Goal: Entertainment & Leisure: Consume media (video, audio)

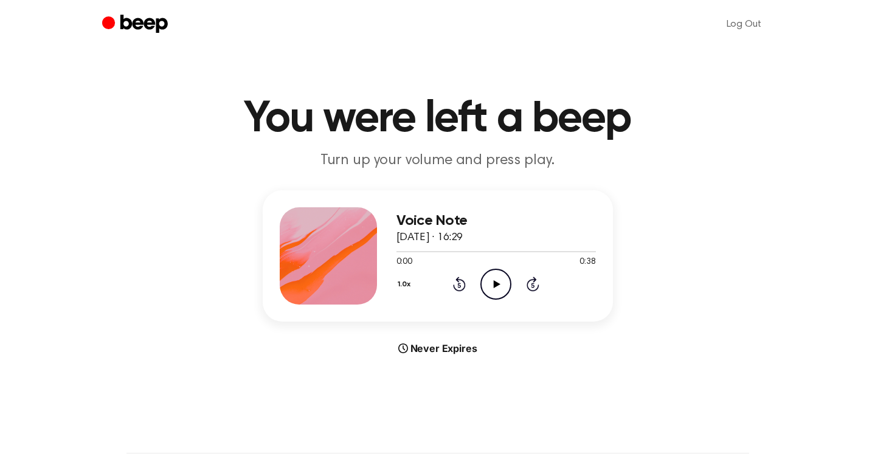
click at [493, 280] on icon "Play Audio" at bounding box center [495, 284] width 31 height 31
click at [503, 279] on icon "Play Audio" at bounding box center [495, 284] width 31 height 31
click at [503, 285] on icon "Play Audio" at bounding box center [495, 284] width 31 height 31
click at [452, 288] on icon "Rewind 5 seconds" at bounding box center [458, 284] width 13 height 16
click at [455, 288] on icon at bounding box center [459, 284] width 13 height 15
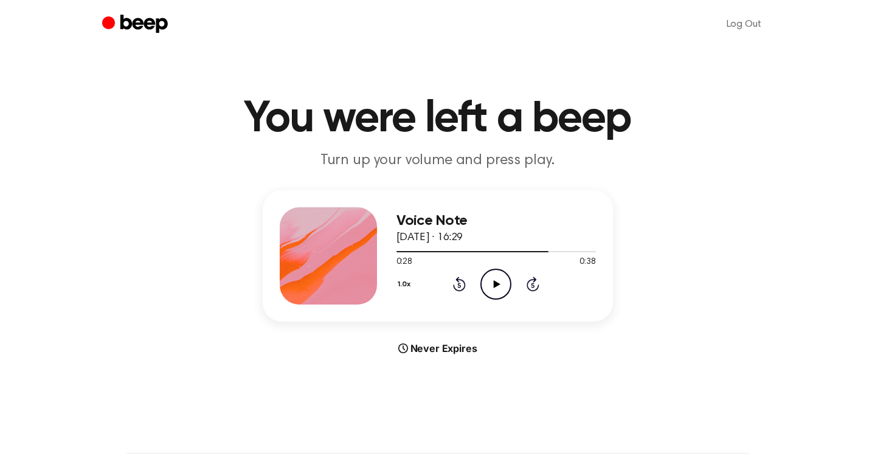
click at [494, 280] on icon at bounding box center [497, 284] width 7 height 8
click at [531, 289] on icon at bounding box center [532, 284] width 13 height 15
click at [466, 286] on div "1.0x Rewind 5 seconds Play Audio Skip 5 seconds" at bounding box center [495, 284] width 199 height 31
click at [458, 285] on icon at bounding box center [459, 285] width 3 height 5
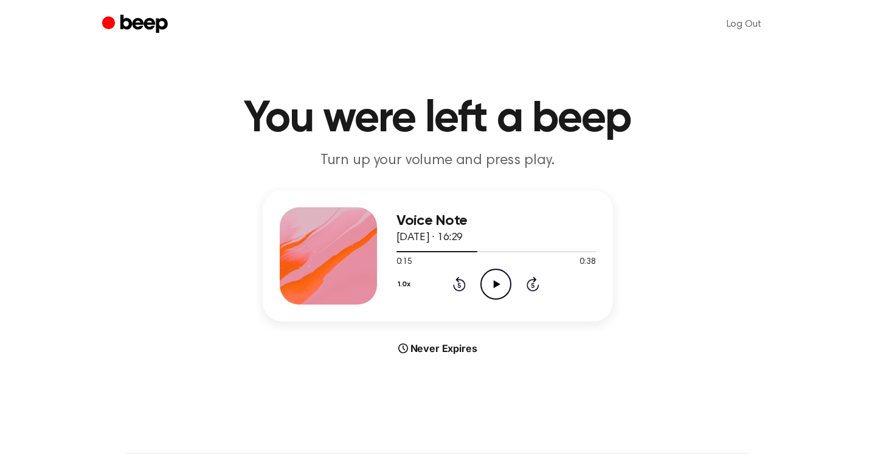
click at [500, 289] on icon "Play Audio" at bounding box center [495, 284] width 31 height 31
click at [458, 284] on icon at bounding box center [459, 285] width 3 height 5
click at [501, 295] on icon "Play Audio" at bounding box center [495, 284] width 31 height 31
click at [456, 289] on icon at bounding box center [459, 284] width 13 height 15
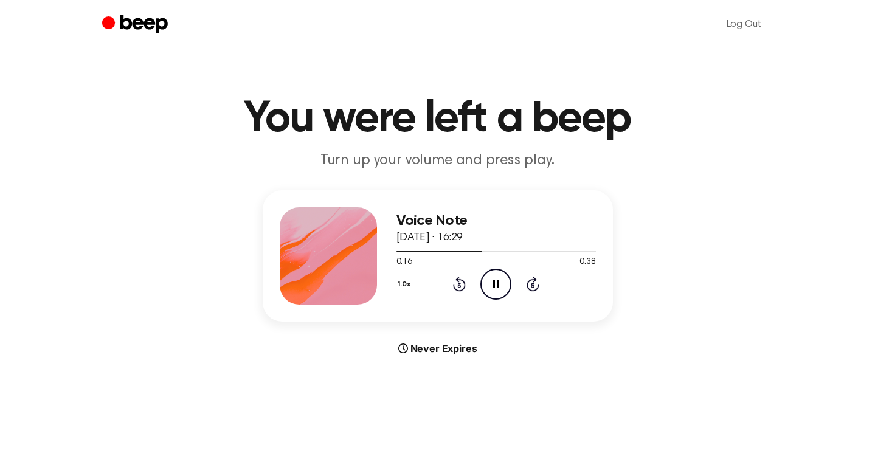
click at [492, 280] on icon "Pause Audio" at bounding box center [495, 284] width 31 height 31
click at [492, 280] on icon "Play Audio" at bounding box center [495, 284] width 31 height 31
click at [463, 286] on icon "Rewind 5 seconds" at bounding box center [458, 284] width 13 height 16
click at [495, 289] on icon "Pause Audio" at bounding box center [495, 284] width 31 height 31
click at [458, 283] on icon at bounding box center [459, 285] width 3 height 5
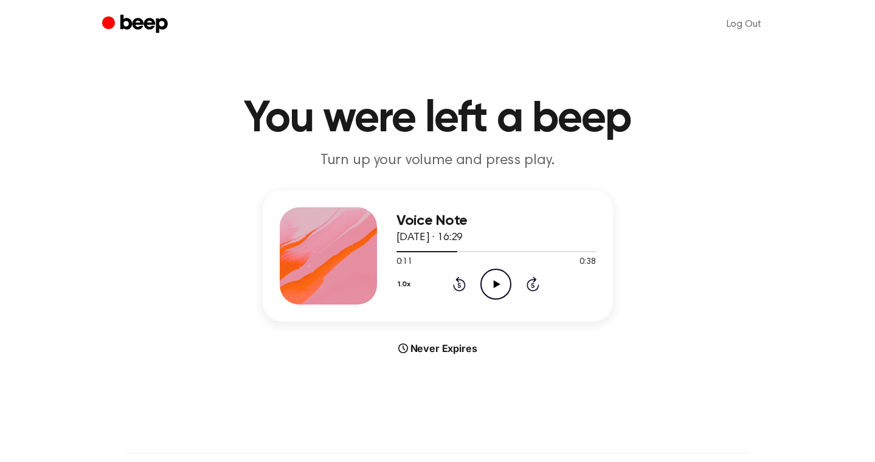
click at [494, 287] on icon "Play Audio" at bounding box center [495, 284] width 31 height 31
click at [494, 287] on icon at bounding box center [495, 284] width 5 height 8
click at [494, 287] on icon "Play Audio" at bounding box center [495, 284] width 31 height 31
click at [494, 287] on icon at bounding box center [495, 284] width 5 height 8
click at [467, 281] on div "1.0x Rewind 5 seconds Play Audio Skip 5 seconds" at bounding box center [495, 284] width 199 height 31
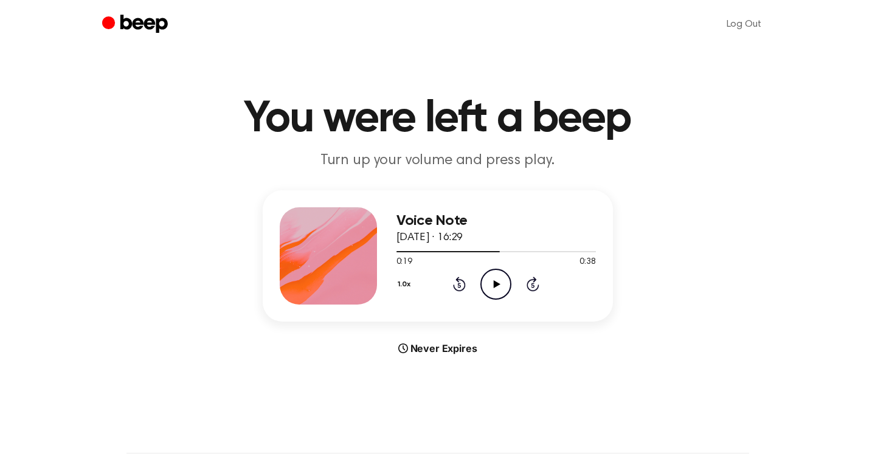
click at [452, 284] on icon "Rewind 5 seconds" at bounding box center [458, 284] width 13 height 16
click at [500, 285] on icon "Play Audio" at bounding box center [495, 284] width 31 height 31
click at [490, 284] on icon "Play Audio" at bounding box center [495, 284] width 31 height 31
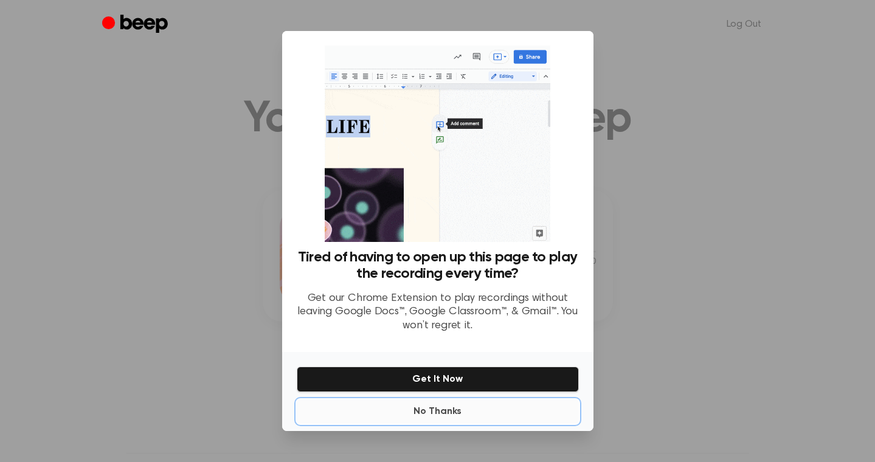
click at [436, 407] on button "No Thanks" at bounding box center [438, 411] width 282 height 24
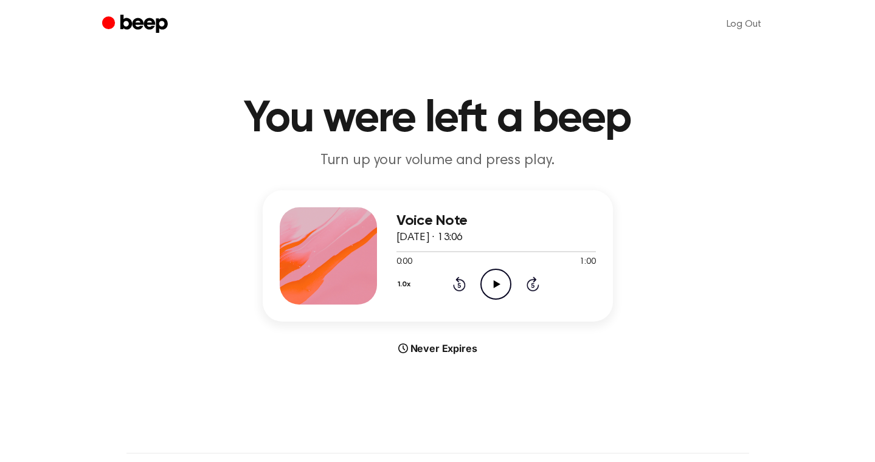
click at [494, 284] on icon at bounding box center [497, 284] width 7 height 8
click at [494, 284] on icon at bounding box center [495, 284] width 5 height 8
click at [459, 284] on icon "Rewind 5 seconds" at bounding box center [458, 284] width 13 height 16
click at [496, 288] on icon "Play Audio" at bounding box center [495, 284] width 31 height 31
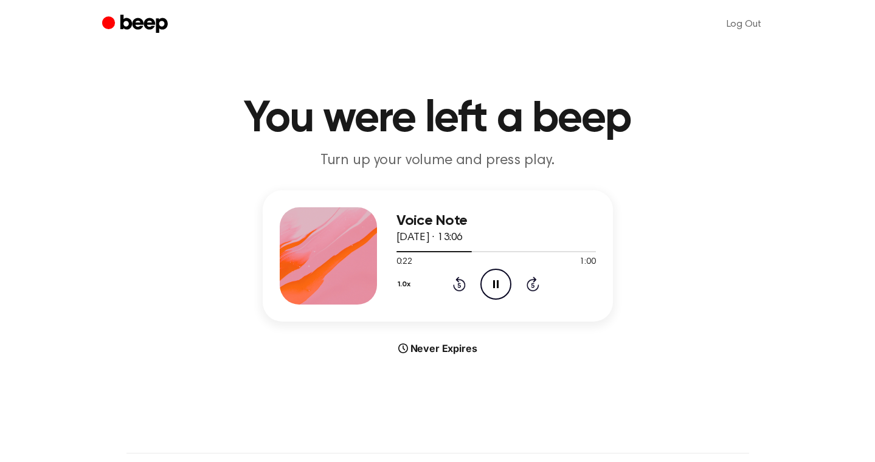
click at [496, 288] on icon "Pause Audio" at bounding box center [495, 284] width 31 height 31
click at [496, 288] on icon "Play Audio" at bounding box center [495, 284] width 31 height 31
click at [496, 288] on icon "Pause Audio" at bounding box center [495, 284] width 31 height 31
click at [475, 255] on div at bounding box center [495, 251] width 199 height 10
click at [463, 283] on icon at bounding box center [459, 284] width 13 height 15
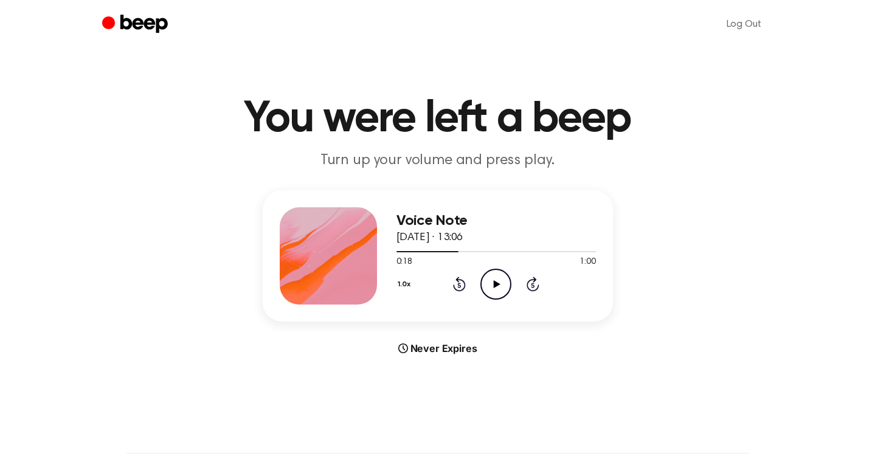
click at [491, 282] on icon "Play Audio" at bounding box center [495, 284] width 31 height 31
click at [457, 283] on icon "Rewind 5 seconds" at bounding box center [458, 284] width 13 height 16
click at [452, 287] on icon "Rewind 5 seconds" at bounding box center [458, 284] width 13 height 16
click at [458, 286] on icon "Rewind 5 seconds" at bounding box center [458, 284] width 13 height 16
click at [460, 285] on icon "Rewind 5 seconds" at bounding box center [458, 284] width 13 height 16
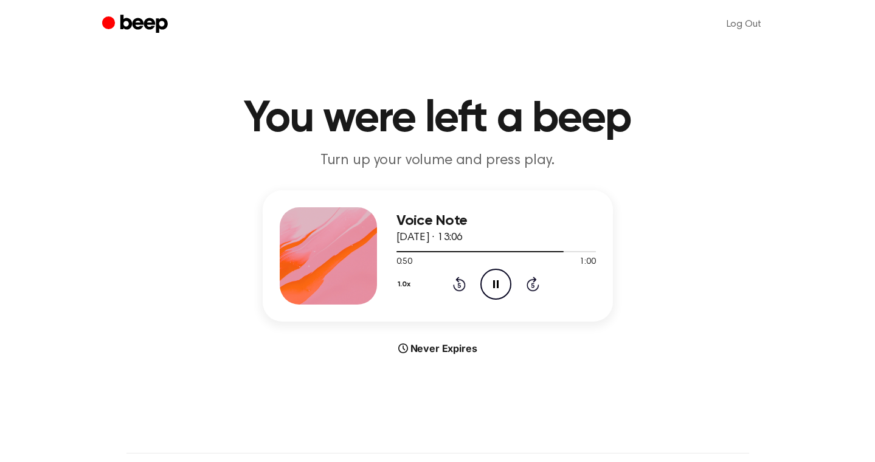
click at [466, 278] on div "1.0x Rewind 5 seconds Pause Audio Skip 5 seconds" at bounding box center [495, 284] width 199 height 31
click at [460, 283] on icon at bounding box center [459, 285] width 3 height 5
click at [495, 281] on icon "Play Audio" at bounding box center [495, 284] width 31 height 31
click at [492, 282] on icon "Play Audio" at bounding box center [495, 284] width 31 height 31
click at [489, 283] on icon "Pause Audio" at bounding box center [495, 284] width 31 height 31
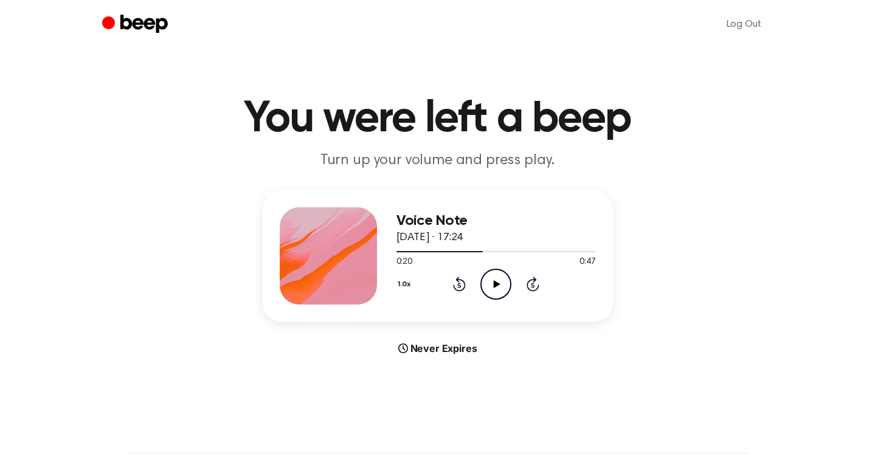
click at [489, 283] on icon "Play Audio" at bounding box center [495, 284] width 31 height 31
click at [463, 284] on icon "Rewind 5 seconds" at bounding box center [458, 284] width 13 height 16
click at [589, 201] on div "Voice Note 13 August 2025 · 17:24 0:19 0:47 Your browser does not support the […" at bounding box center [438, 255] width 350 height 131
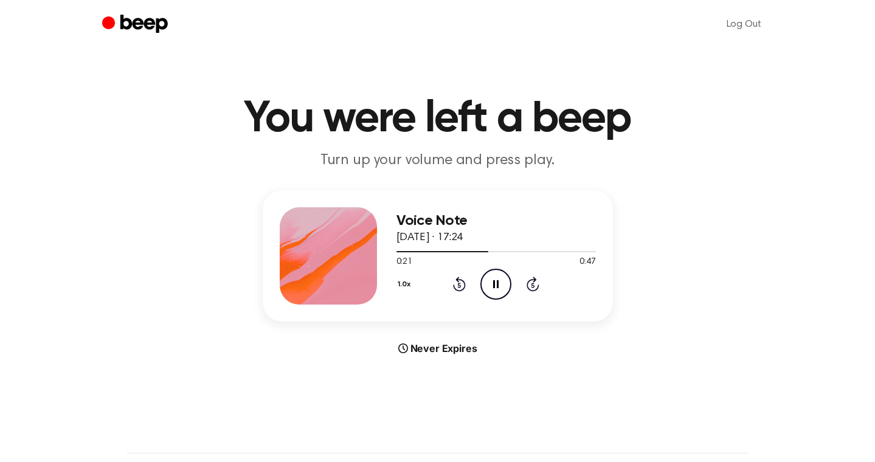
click at [493, 283] on icon at bounding box center [495, 284] width 5 height 8
click at [492, 283] on icon "Play Audio" at bounding box center [495, 284] width 31 height 31
click at [493, 283] on icon at bounding box center [495, 284] width 5 height 8
click at [492, 283] on icon "Play Audio" at bounding box center [495, 284] width 31 height 31
click at [493, 283] on icon at bounding box center [495, 284] width 5 height 8
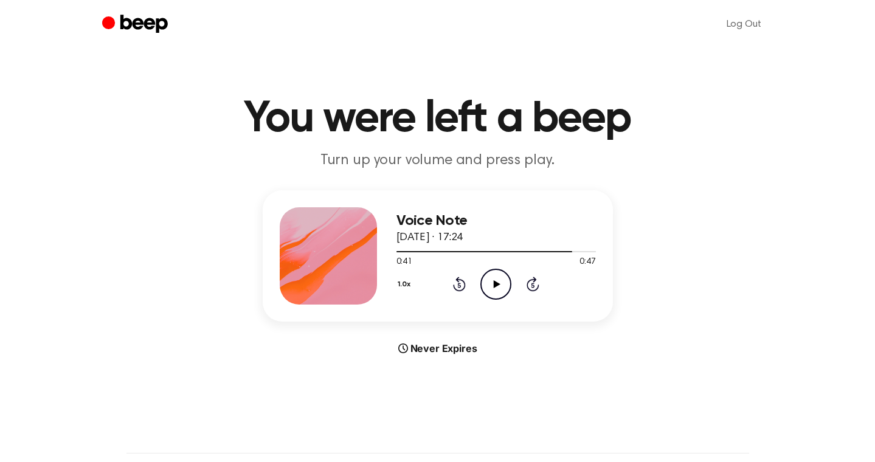
click at [459, 288] on icon at bounding box center [459, 285] width 3 height 5
click at [492, 289] on icon "Play Audio" at bounding box center [495, 284] width 31 height 31
click at [463, 292] on div "1.0x Rewind 5 seconds Pause Audio Skip 5 seconds" at bounding box center [495, 284] width 199 height 31
click at [460, 285] on icon "Rewind 5 seconds" at bounding box center [458, 284] width 13 height 16
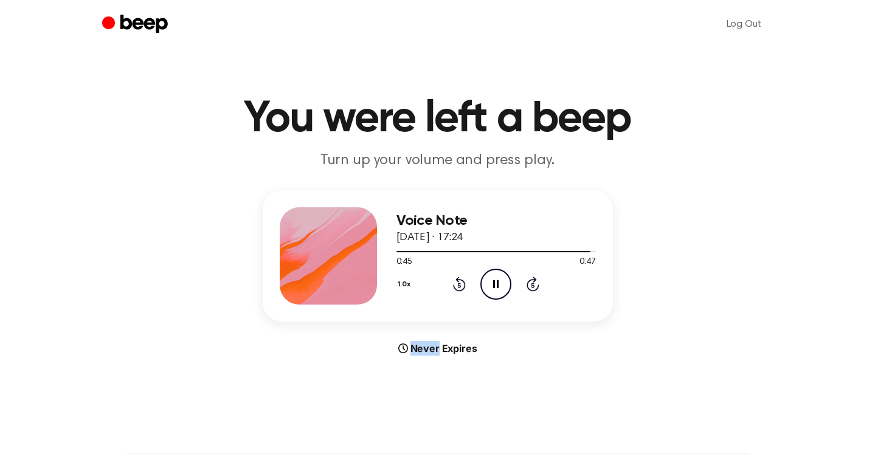
click at [460, 285] on icon "Rewind 5 seconds" at bounding box center [458, 284] width 13 height 16
click at [693, 222] on div "Voice Note 13 August 2025 · 17:24 0:46 0:47 Your browser does not support the […" at bounding box center [438, 272] width 846 height 165
click at [497, 284] on icon at bounding box center [497, 284] width 7 height 8
click at [497, 284] on icon at bounding box center [495, 284] width 5 height 8
click at [497, 284] on icon at bounding box center [497, 284] width 7 height 8
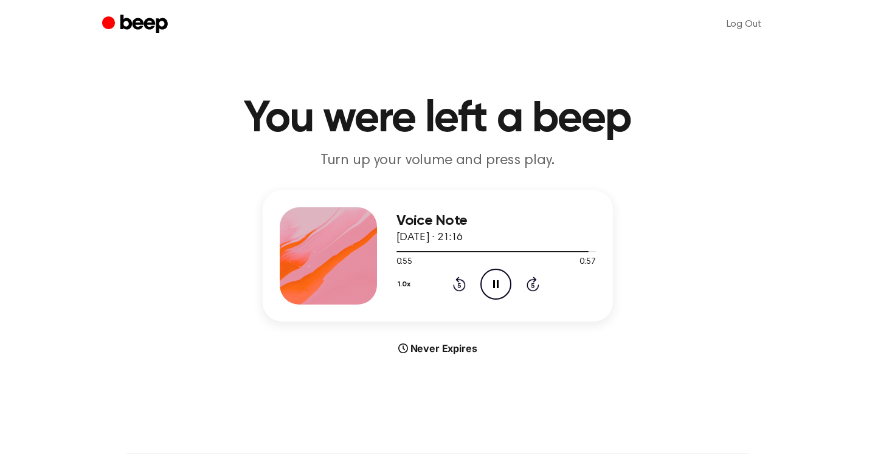
click at [497, 284] on icon at bounding box center [495, 284] width 5 height 8
